Goal: Task Accomplishment & Management: Manage account settings

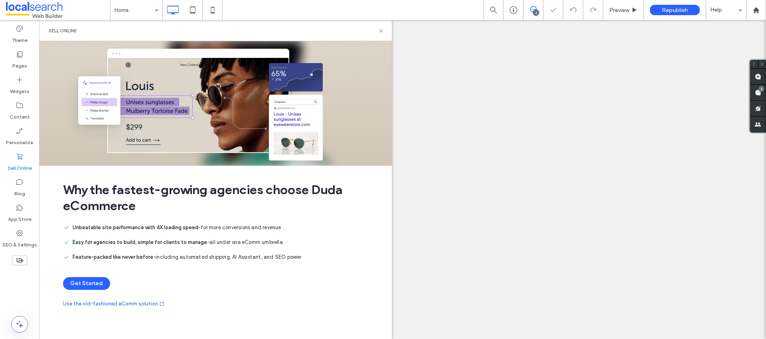
click at [17, 242] on label "SEO & Settings" at bounding box center [19, 242] width 35 height 11
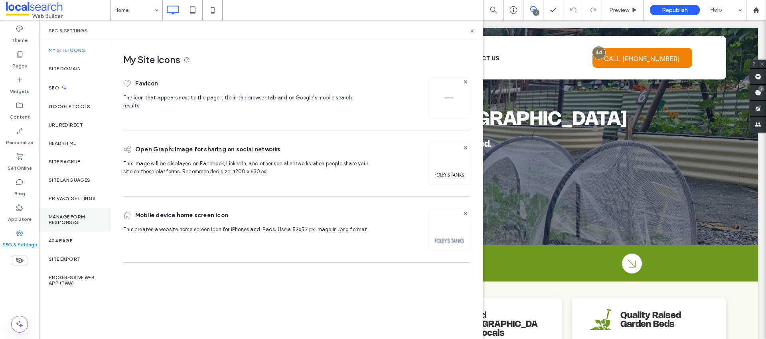
click at [74, 221] on label "Manage Form Responses" at bounding box center [75, 219] width 53 height 11
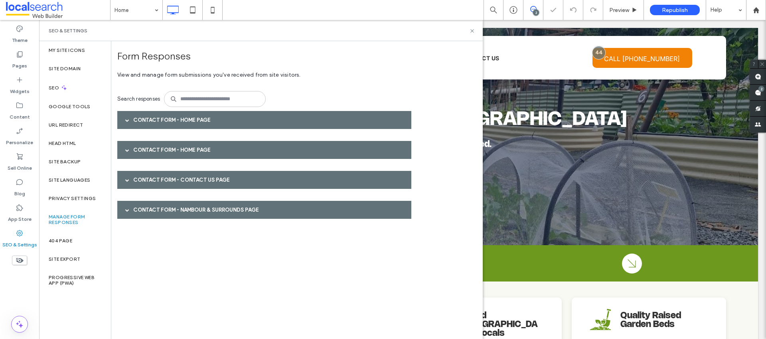
click at [125, 120] on span at bounding box center [127, 120] width 4 height 4
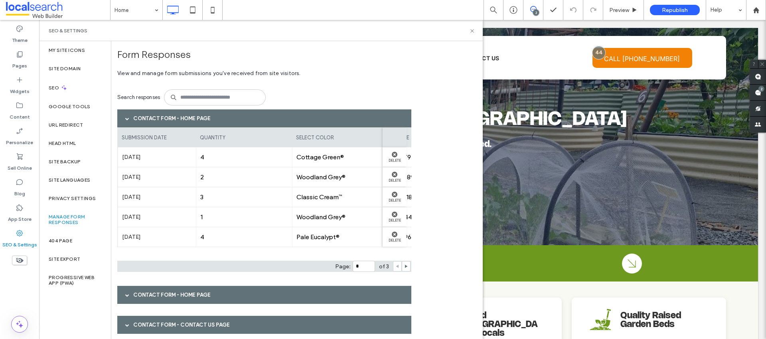
click at [260, 10] on div "Home 2 Preview Republish Help" at bounding box center [438, 10] width 656 height 20
click at [474, 27] on div "SEO & Settings" at bounding box center [261, 30] width 444 height 21
click at [474, 30] on icon at bounding box center [472, 31] width 6 height 6
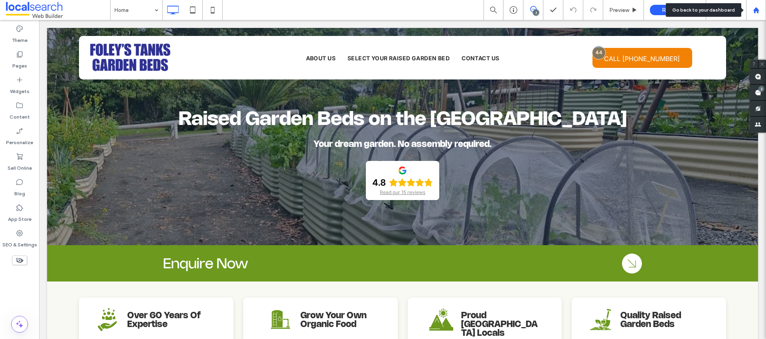
click at [759, 7] on div at bounding box center [755, 10] width 19 height 7
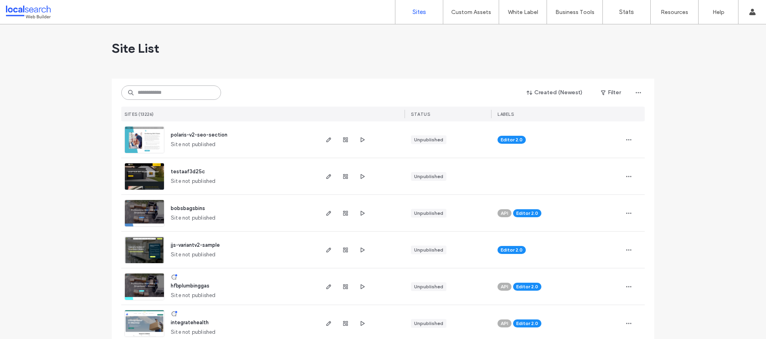
click at [184, 94] on input at bounding box center [171, 92] width 100 height 14
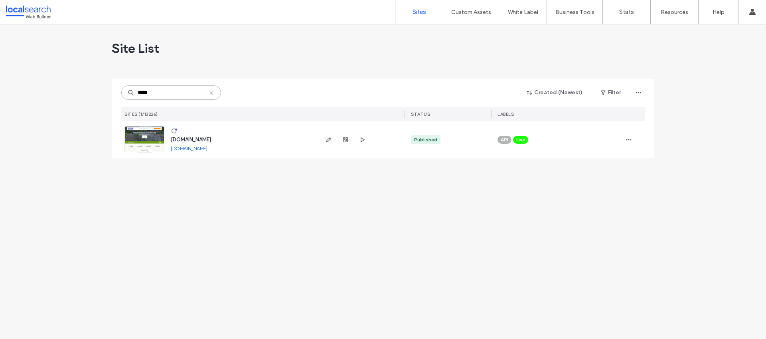
type input "*****"
click at [211, 140] on span "[DOMAIN_NAME]" at bounding box center [191, 139] width 40 height 6
type input "*****"
click at [347, 135] on span "button" at bounding box center [346, 140] width 10 height 10
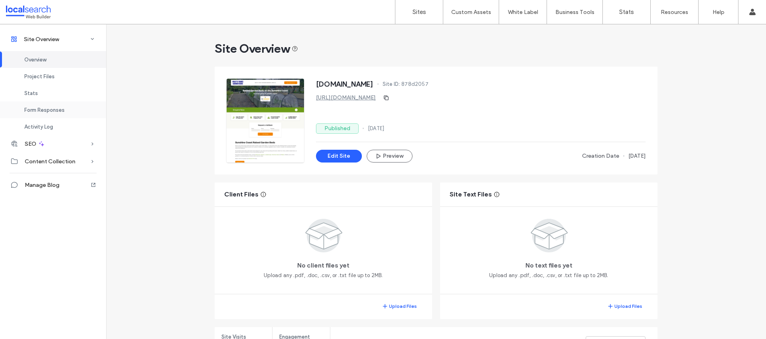
click at [60, 111] on span "Form Responses" at bounding box center [44, 110] width 40 height 6
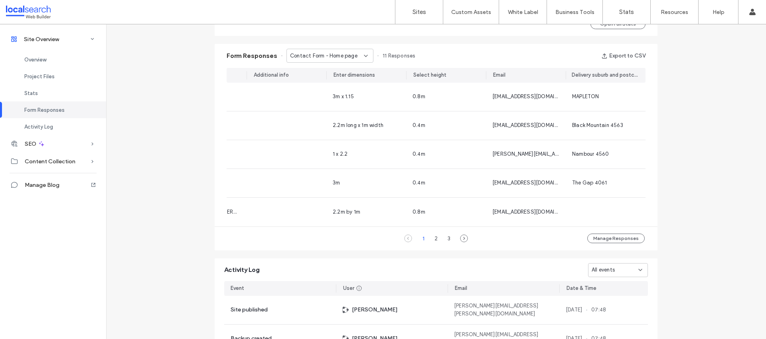
scroll to position [513, 0]
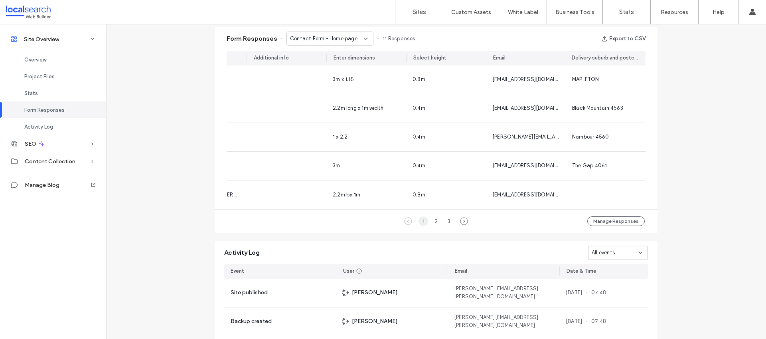
click at [419, 225] on div "1" at bounding box center [424, 221] width 10 height 10
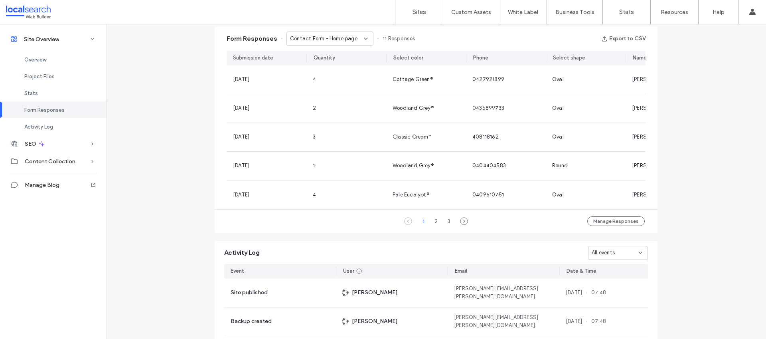
scroll to position [0, 539]
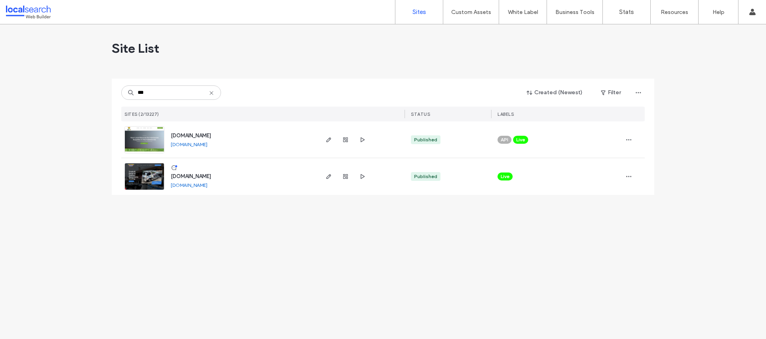
type input "***"
click at [202, 137] on span "[DOMAIN_NAME]" at bounding box center [191, 135] width 40 height 6
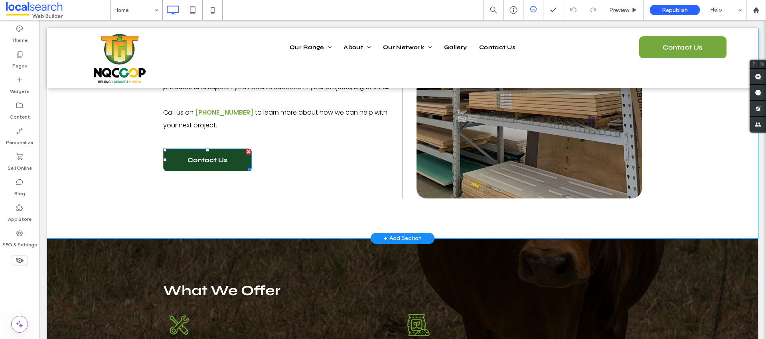
click at [196, 170] on span "Contact Us" at bounding box center [208, 160] width 40 height 20
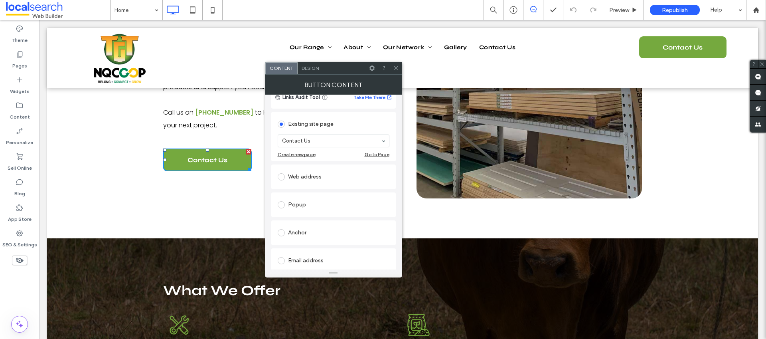
scroll to position [127, 0]
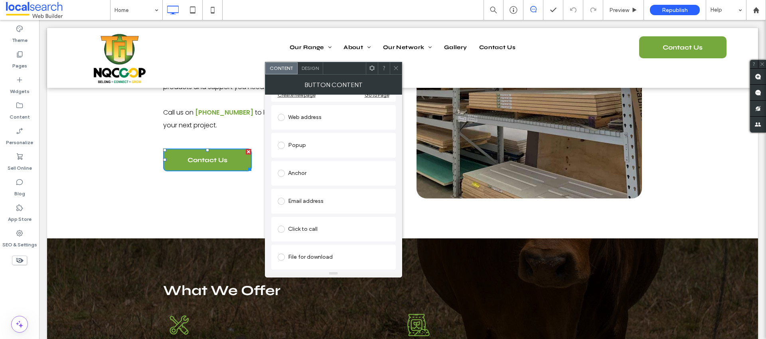
click at [394, 66] on icon at bounding box center [396, 68] width 6 height 6
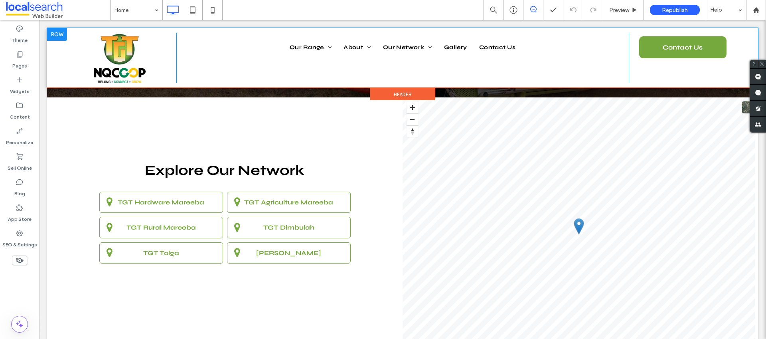
scroll to position [1793, 0]
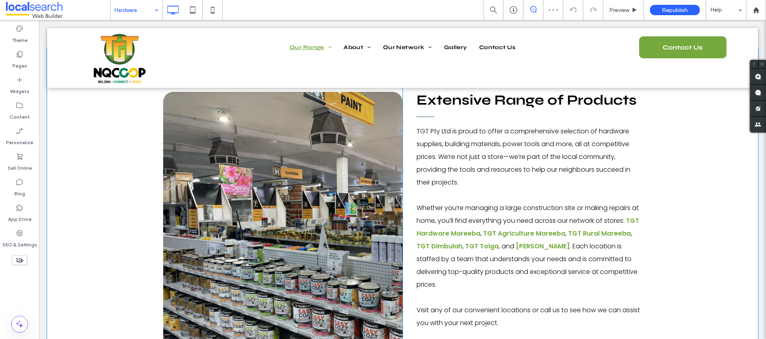
scroll to position [361, 0]
